Goal: Obtain resource: Download file/media

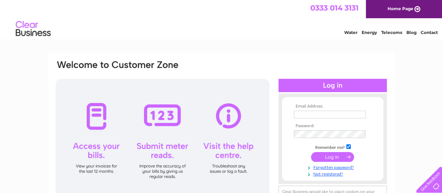
type input "david.bradshaw@colliers.com"
click at [332, 157] on input "submit" at bounding box center [332, 157] width 43 height 10
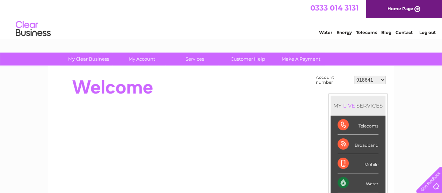
click at [382, 78] on select "918641 1142224 1142259 1156183 3024077 3025057 3026265 30269183 30286487 302910…" at bounding box center [370, 80] width 32 height 8
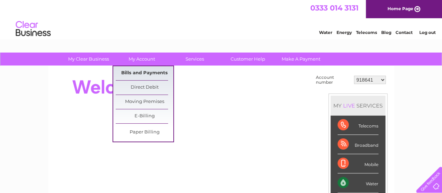
click at [143, 72] on link "Bills and Payments" at bounding box center [145, 73] width 58 height 14
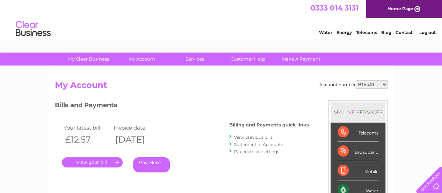
click at [247, 137] on link "View previous bills" at bounding box center [253, 136] width 38 height 5
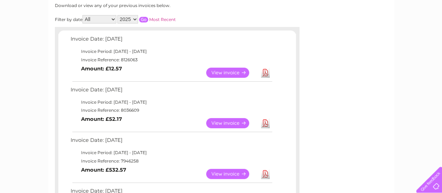
scroll to position [99, 0]
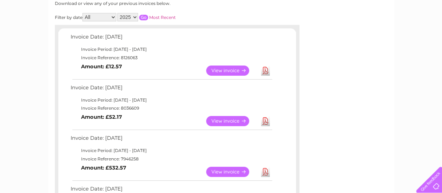
click at [266, 122] on link "Download" at bounding box center [265, 121] width 9 height 10
click at [253, 73] on link "View" at bounding box center [231, 70] width 51 height 10
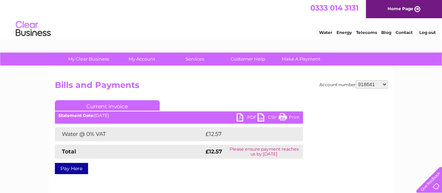
click at [242, 116] on link "PDF" at bounding box center [247, 118] width 21 height 10
click at [383, 84] on select "918641 1142224 1142259 1156183 3024077 3025057 3026265 30269183 30286487 302910…" at bounding box center [372, 84] width 32 height 8
select select "1142224"
click at [356, 80] on select "918641 1142224 1142259 1156183 3024077 3025057 3026265 30269183 30286487 302910…" at bounding box center [372, 84] width 32 height 8
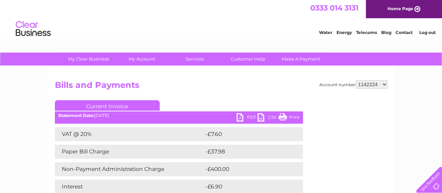
drag, startPoint x: 0, startPoint y: 0, endPoint x: 383, endPoint y: 84, distance: 392.1
click at [383, 84] on select "918641 1142224 1142259 1156183 3024077 3025057 3026265 30269183 30286487 302910…" at bounding box center [372, 84] width 32 height 8
select select "1142259"
click at [356, 80] on select "918641 1142224 1142259 1156183 3024077 3025057 3026265 30269183 30286487 302910…" at bounding box center [372, 84] width 32 height 8
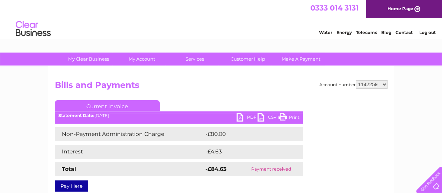
click at [386, 84] on select "918641 1142224 1142259 1156183 3024077 3025057 3026265 30269183 30286487 302910…" at bounding box center [372, 84] width 32 height 8
select select "1156183"
click at [356, 80] on select "918641 1142224 1142259 1156183 3024077 3025057 3026265 30269183 30286487 302910…" at bounding box center [372, 84] width 32 height 8
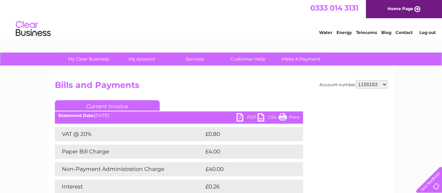
click at [384, 84] on select "918641 1142224 1142259 1156183 3024077 3025057 3026265 30269183 30286487 302910…" at bounding box center [372, 84] width 32 height 8
select select "3024077"
click at [356, 80] on select "918641 1142224 1142259 1156183 3024077 3025057 3026265 30269183 30286487 302910…" at bounding box center [372, 84] width 32 height 8
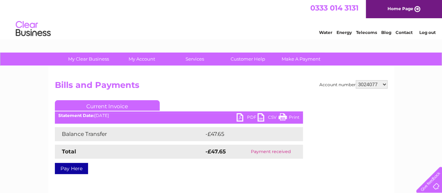
click at [385, 83] on select "918641 1142224 1142259 1156183 3024077 3025057 3026265 30269183 30286487 302910…" at bounding box center [372, 84] width 32 height 8
select select "3025057"
click at [356, 80] on select "918641 1142224 1142259 1156183 3024077 3025057 3026265 30269183 30286487 302910…" at bounding box center [372, 84] width 32 height 8
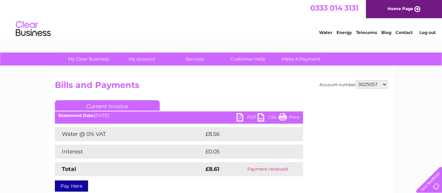
click at [383, 82] on select "918641 1142224 1142259 1156183 3024077 3025057 3026265 30269183 30286487 302910…" at bounding box center [372, 84] width 32 height 8
select select "3026265"
click at [356, 80] on select "918641 1142224 1142259 1156183 3024077 3025057 3026265 30269183 30286487 302910…" at bounding box center [372, 84] width 32 height 8
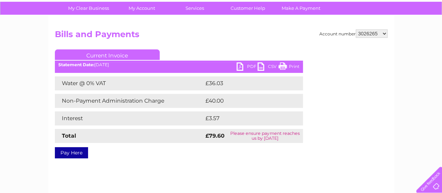
scroll to position [52, 0]
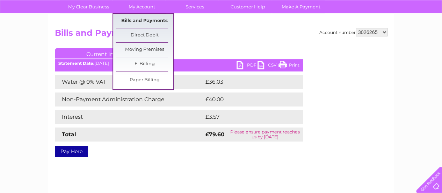
click at [149, 19] on link "Bills and Payments" at bounding box center [145, 21] width 58 height 14
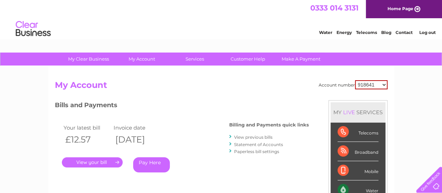
click at [253, 136] on link "View previous bills" at bounding box center [253, 136] width 38 height 5
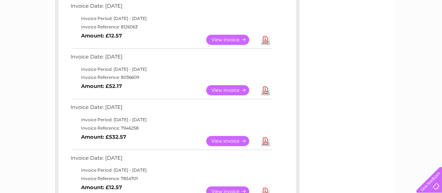
scroll to position [134, 0]
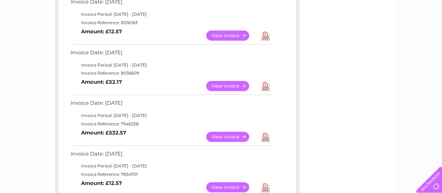
click at [265, 86] on link "Download" at bounding box center [265, 86] width 9 height 10
click at [256, 37] on link "View" at bounding box center [231, 35] width 51 height 10
click at [265, 35] on link "Download" at bounding box center [265, 35] width 9 height 10
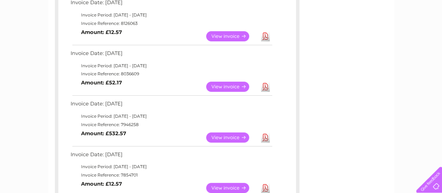
scroll to position [0, 0]
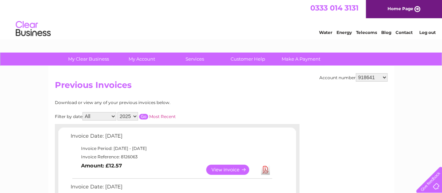
click at [383, 77] on select "918641 1142224 1142259 1156183 3024077 3025057 3026265 30269183 30286487 302910…" at bounding box center [372, 77] width 32 height 8
select select "3026265"
click at [356, 73] on select "918641 1142224 1142259 1156183 3024077 3025057 3026265 30269183 30286487 302910…" at bounding box center [372, 77] width 32 height 8
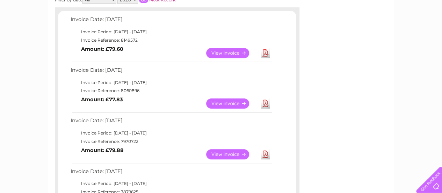
scroll to position [129, 0]
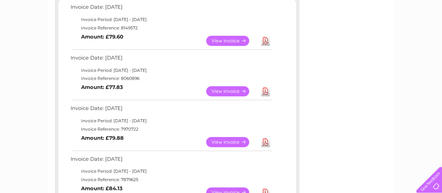
click at [266, 94] on link "Download" at bounding box center [265, 91] width 9 height 10
click at [255, 53] on td "Invoice Date: [DATE]" at bounding box center [171, 59] width 204 height 13
click at [264, 39] on link "Download" at bounding box center [265, 41] width 9 height 10
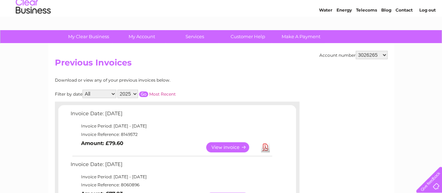
scroll to position [24, 0]
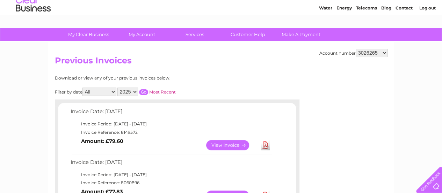
click at [383, 53] on select "918641 1142224 1142259 1156183 3024077 3025057 3026265 30269183 30286487 302910…" at bounding box center [372, 53] width 32 height 8
select select "30269183"
click at [356, 49] on select "918641 1142224 1142259 1156183 3024077 3025057 3026265 30269183 30286487 302910…" at bounding box center [372, 53] width 32 height 8
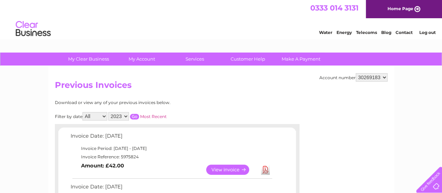
click at [384, 76] on select "918641 1142224 1142259 1156183 3024077 3025057 3026265 30269183 30286487 302910…" at bounding box center [372, 77] width 32 height 8
select select "30286487"
click at [356, 73] on select "918641 1142224 1142259 1156183 3024077 3025057 3026265 30269183 30286487 302910…" at bounding box center [372, 77] width 32 height 8
click at [382, 78] on select "918641 1142224 1142259 1156183 3024077 3025057 3026265 30269183 30286487 302910…" at bounding box center [372, 77] width 32 height 8
select select "30291077"
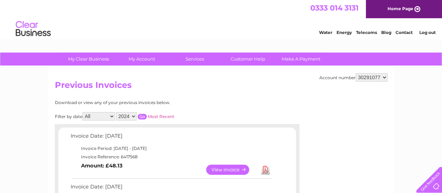
click at [356, 73] on select "918641 1142224 1142259 1156183 3024077 3025057 3026265 30269183 30286487 302910…" at bounding box center [372, 77] width 32 height 8
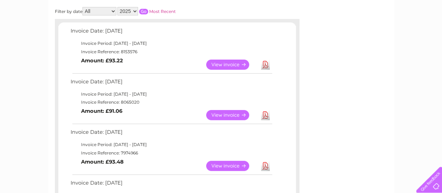
scroll to position [106, 0]
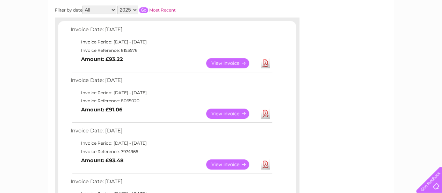
click at [265, 115] on link "Download" at bounding box center [265, 113] width 9 height 10
click at [255, 63] on link "View" at bounding box center [231, 63] width 51 height 10
click at [265, 63] on link "Download" at bounding box center [265, 63] width 9 height 10
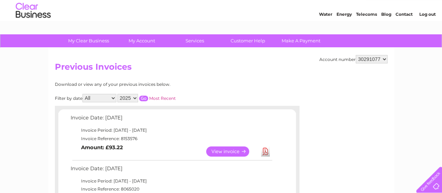
scroll to position [16, 0]
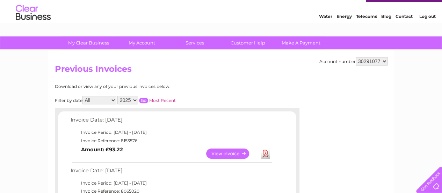
click at [385, 62] on select "918641 1142224 1142259 1156183 3024077 3025057 3026265 30269183 30286487 302910…" at bounding box center [372, 61] width 32 height 8
select select "30291159"
click at [356, 57] on select "918641 1142224 1142259 1156183 3024077 3025057 3026265 30269183 30286487 302910…" at bounding box center [372, 61] width 32 height 8
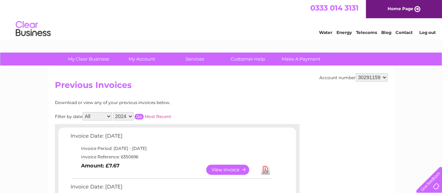
click at [384, 77] on select "918641 1142224 1142259 1156183 3024077 3025057 3026265 30269183 30286487 302910…" at bounding box center [372, 77] width 32 height 8
select select "30323555"
click at [356, 73] on select "918641 1142224 1142259 1156183 3024077 3025057 3026265 30269183 30286487 302910…" at bounding box center [372, 77] width 32 height 8
